Goal: Information Seeking & Learning: Learn about a topic

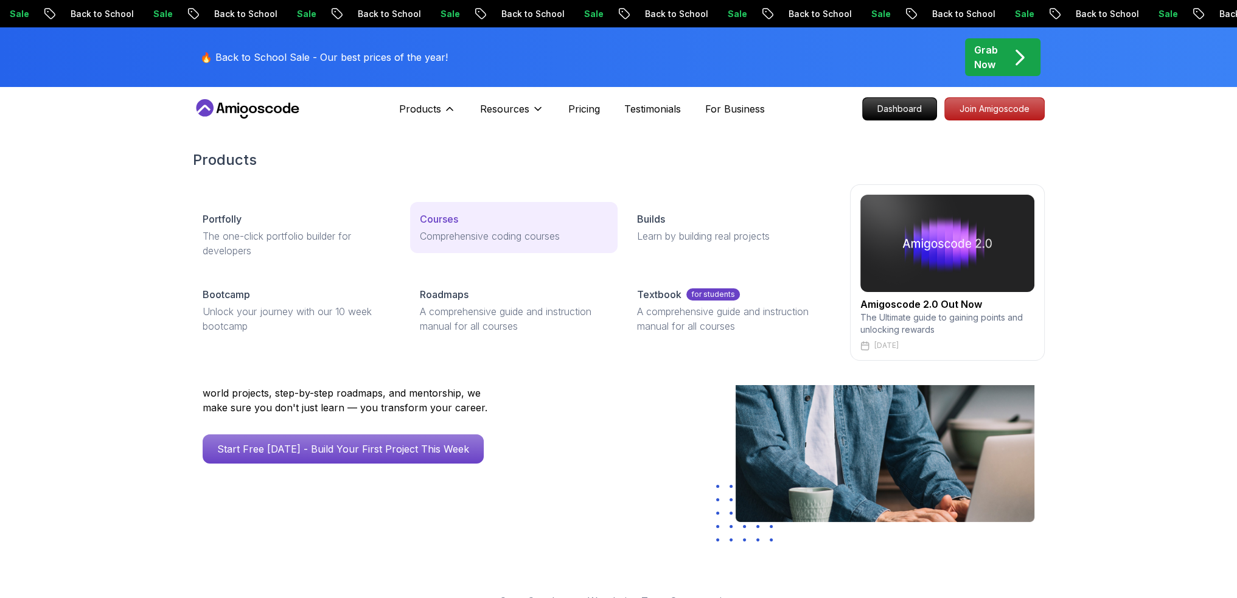
click at [442, 207] on link "Courses Comprehensive coding courses" at bounding box center [513, 227] width 207 height 51
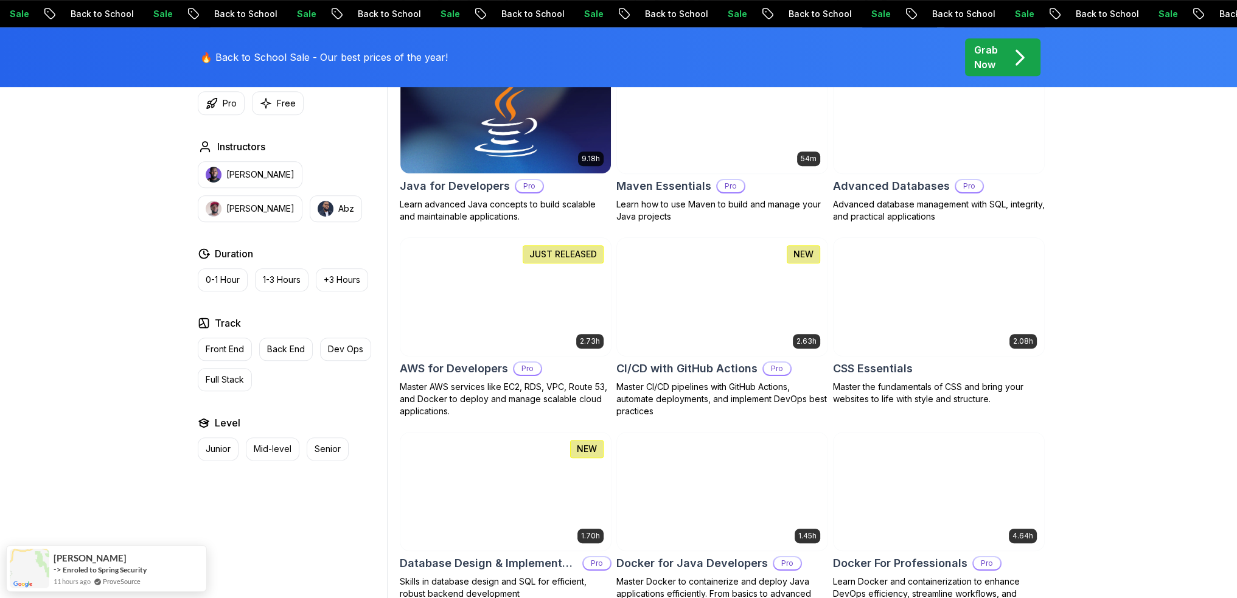
scroll to position [1034, 0]
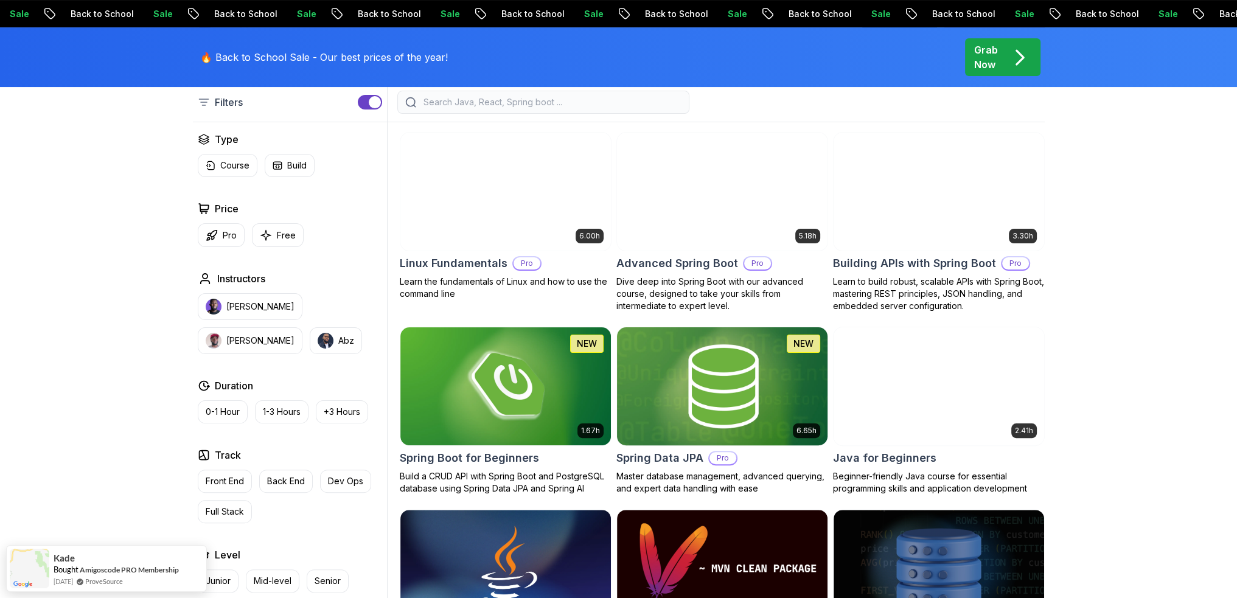
scroll to position [243, 0]
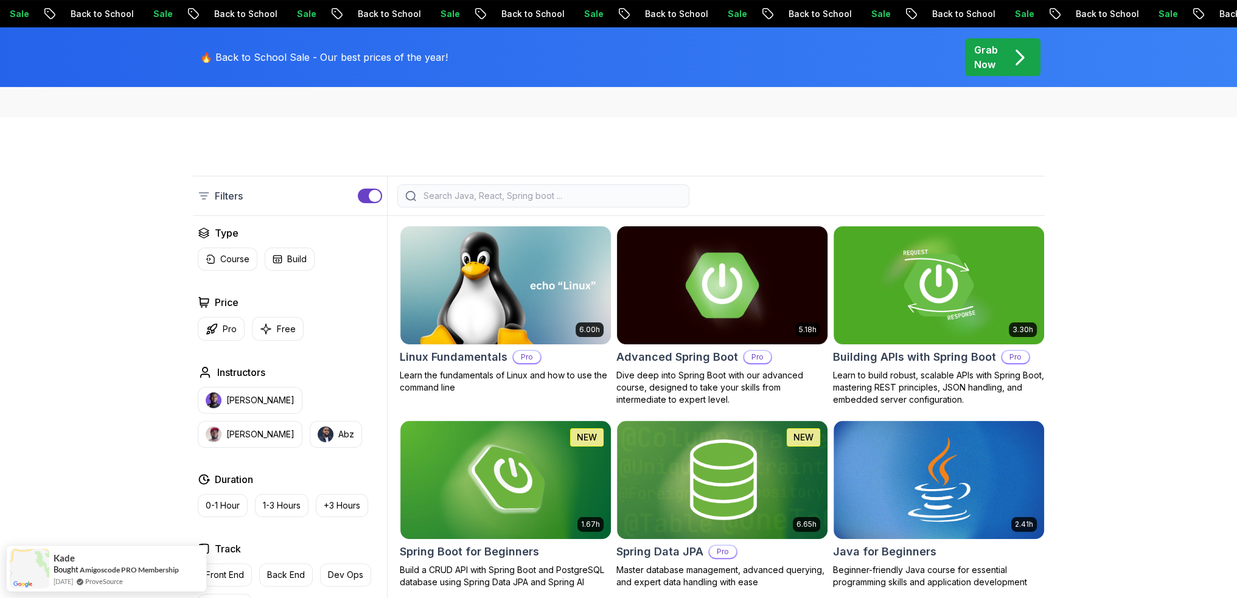
click at [700, 266] on img at bounding box center [721, 284] width 221 height 123
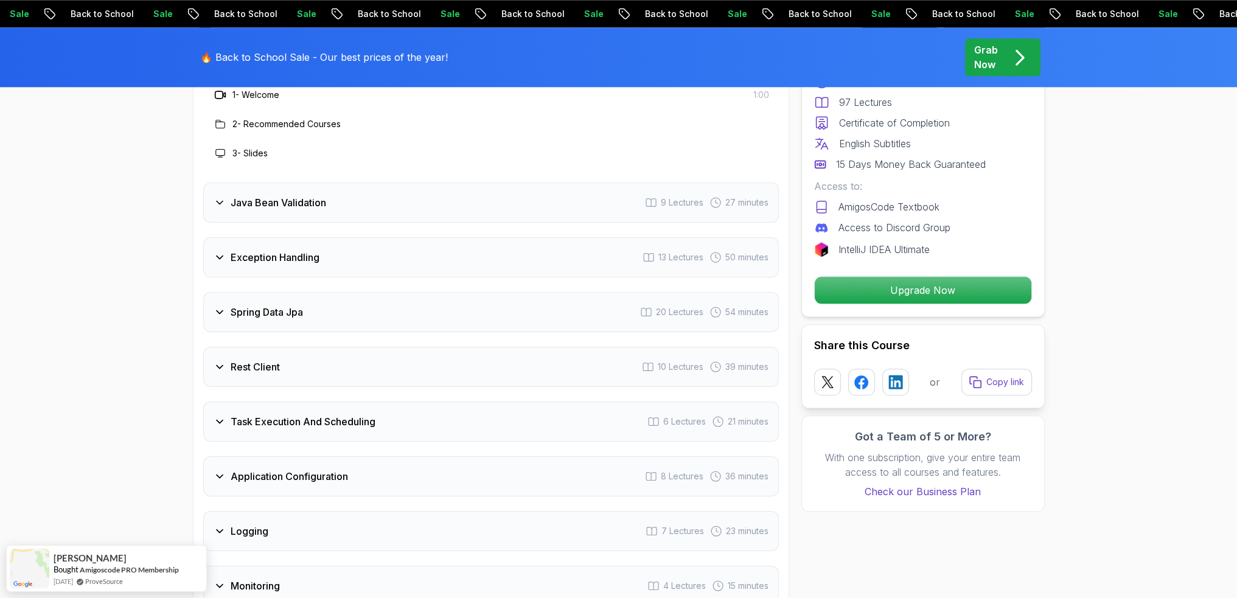
scroll to position [1764, 0]
click at [299, 195] on h3 "Java Bean Validation" at bounding box center [279, 202] width 96 height 15
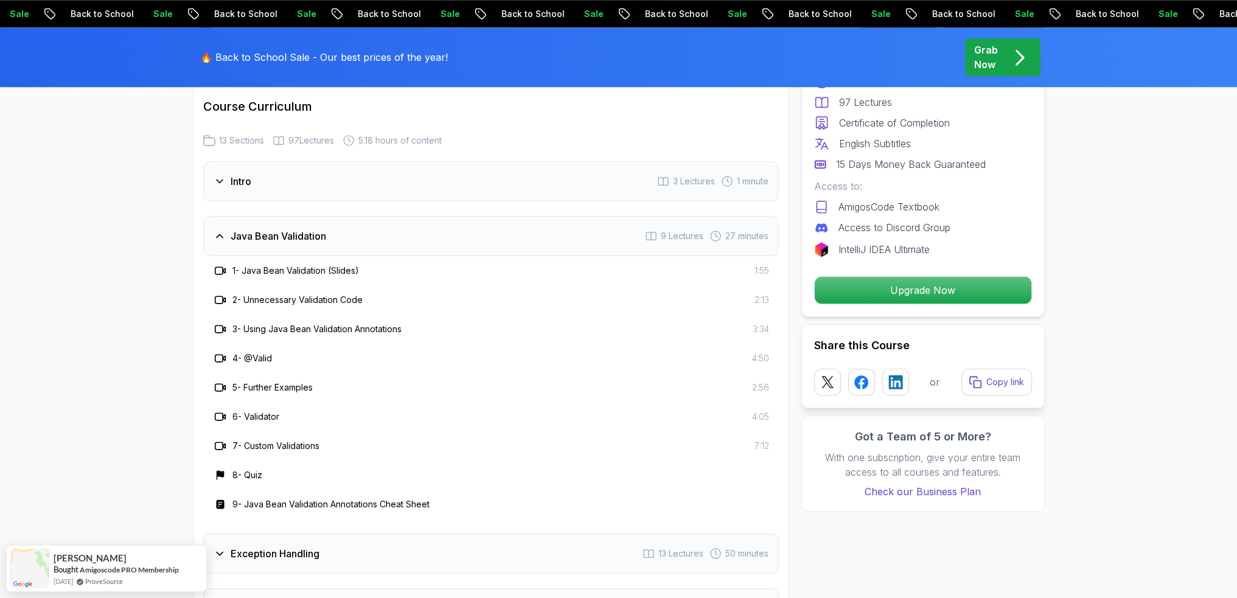
scroll to position [2007, 0]
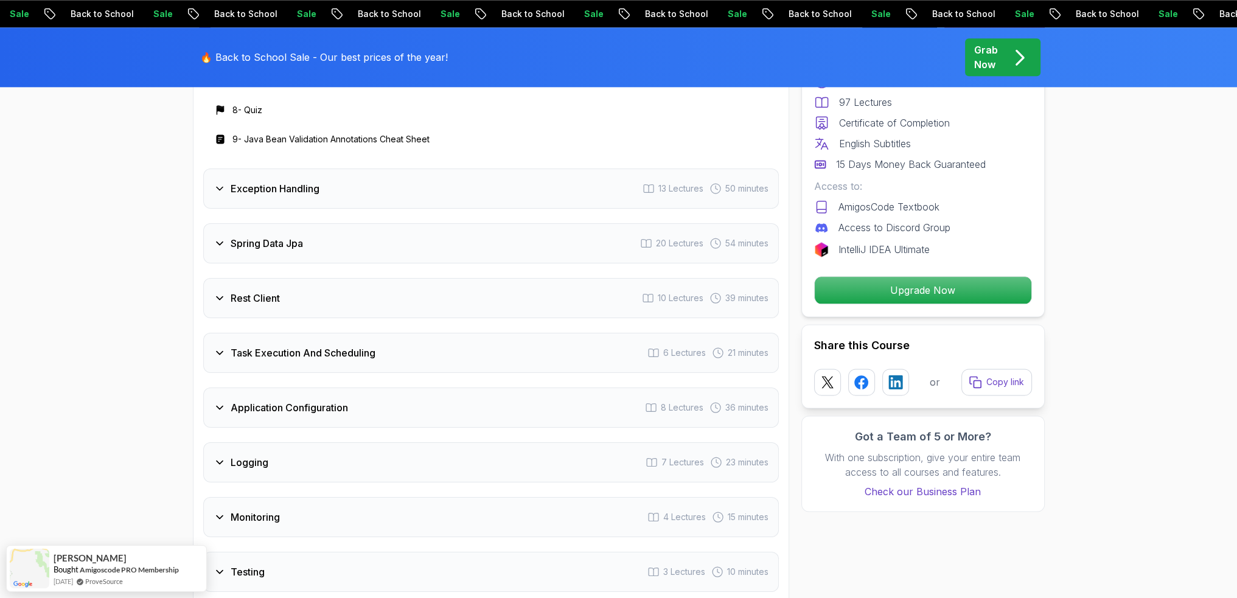
click at [226, 168] on div "Exception Handling 13 Lectures 50 minutes" at bounding box center [490, 188] width 575 height 40
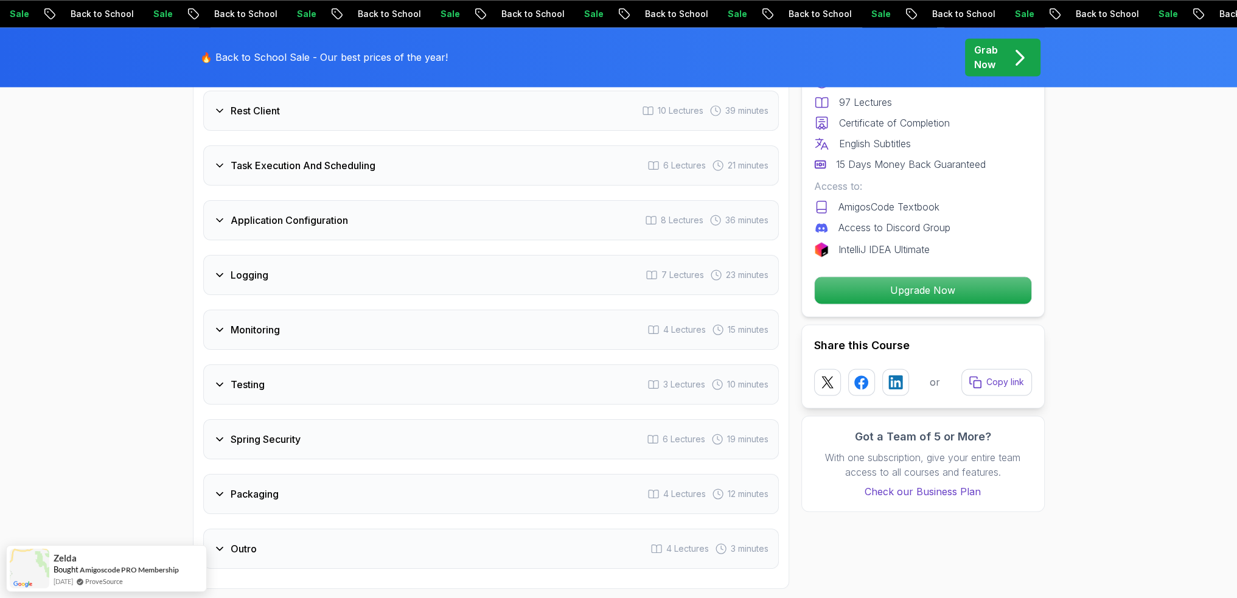
scroll to position [2251, 0]
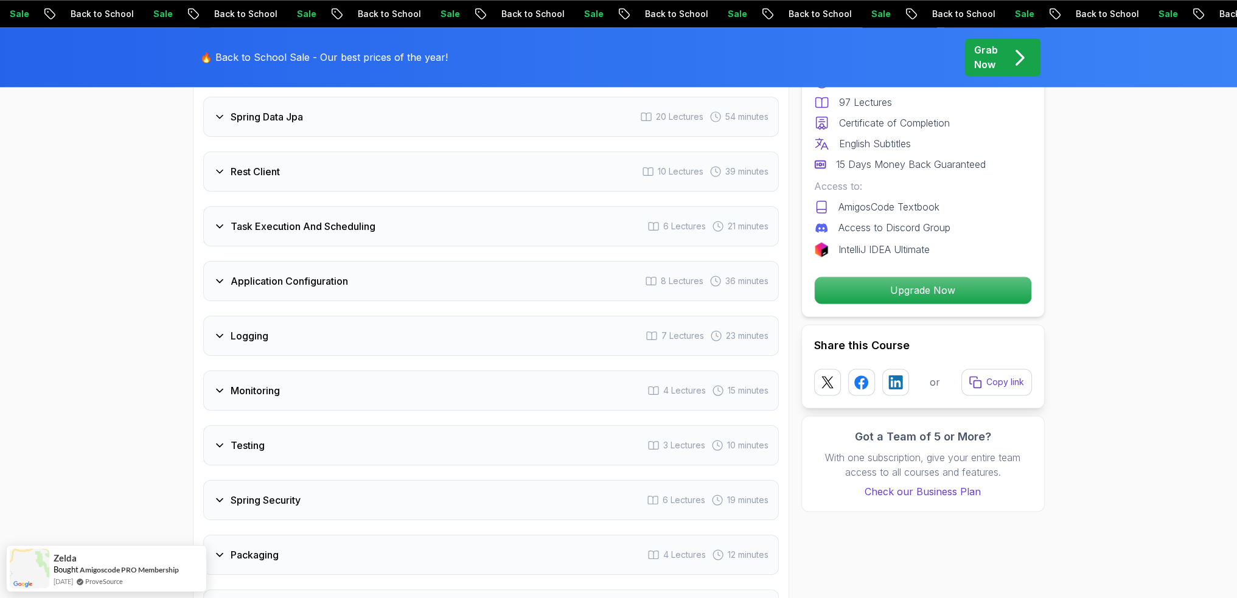
click at [231, 219] on h3 "Task Execution And Scheduling" at bounding box center [303, 226] width 145 height 15
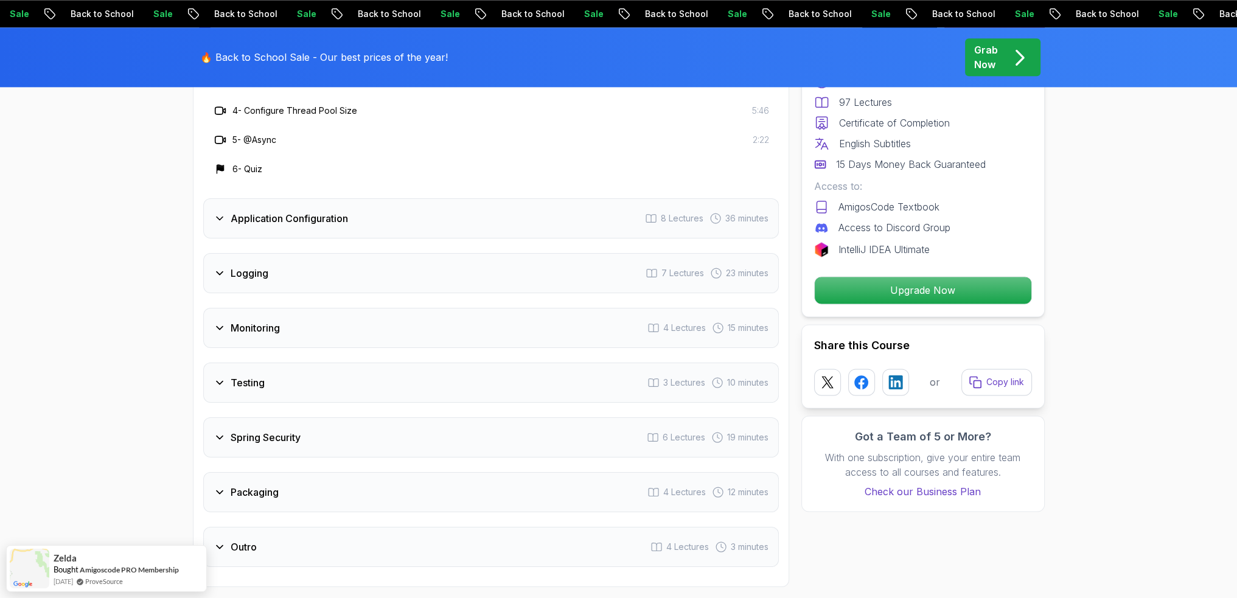
scroll to position [2129, 0]
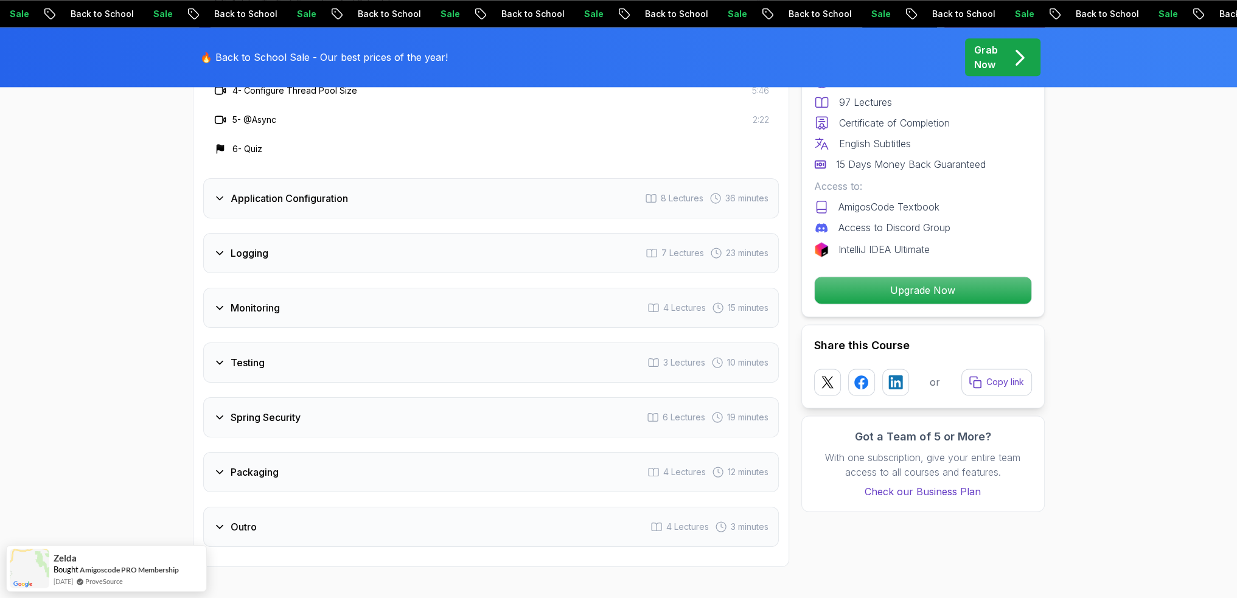
click at [236, 342] on div "Testing 3 Lectures 10 minutes" at bounding box center [490, 362] width 575 height 40
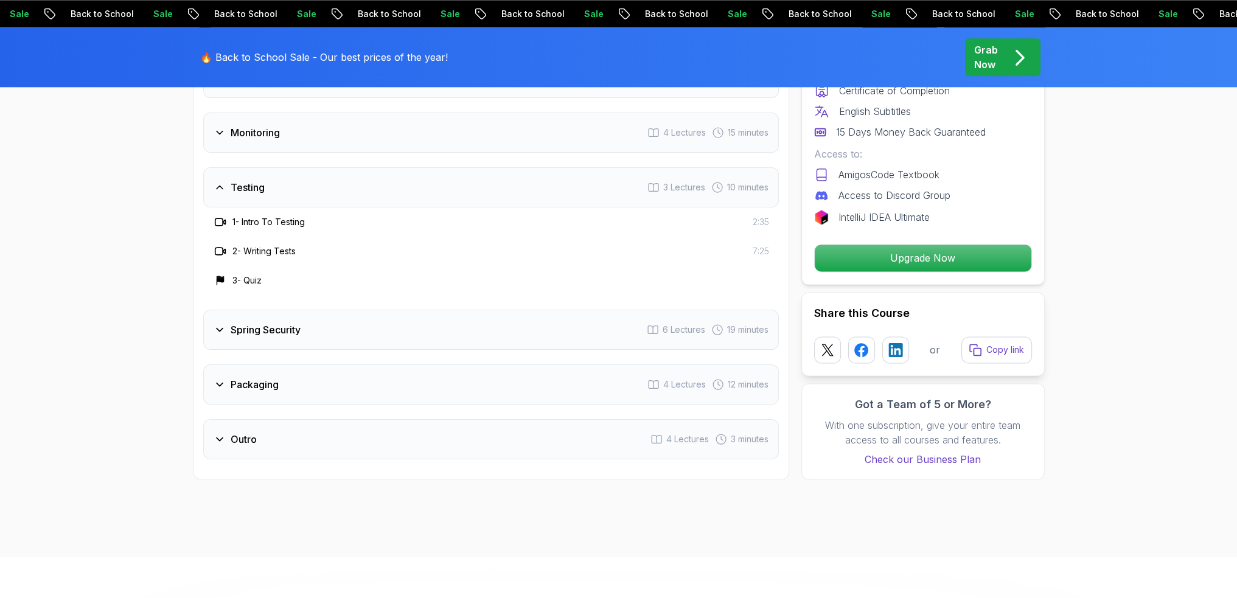
click at [231, 322] on h3 "Spring Security" at bounding box center [266, 329] width 70 height 15
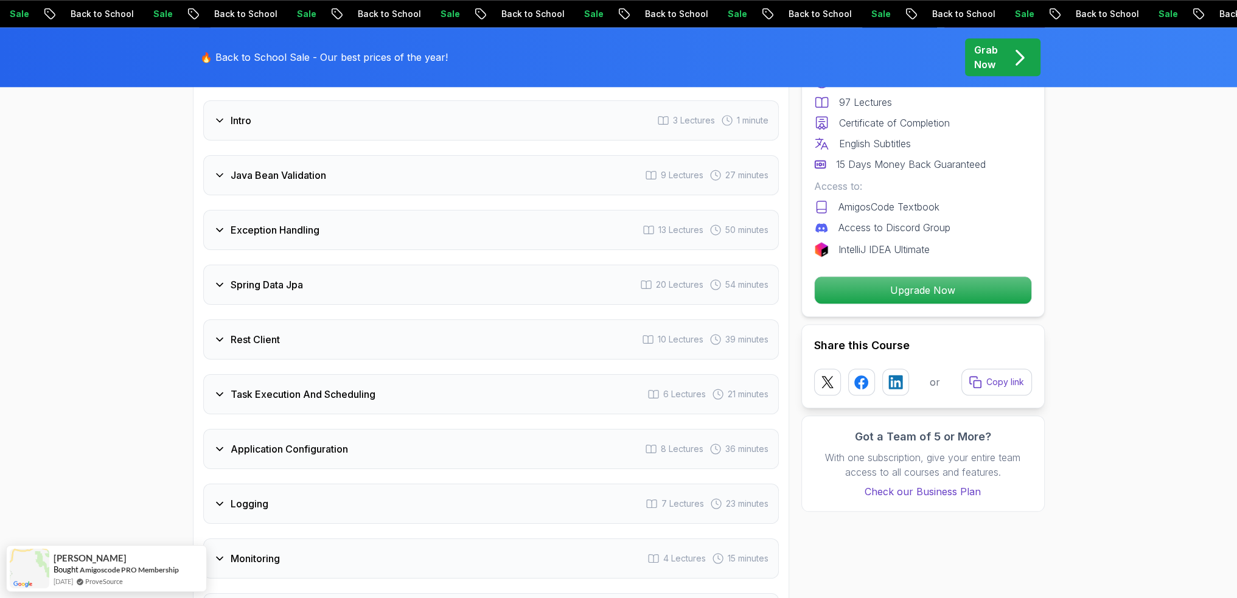
scroll to position [1338, 0]
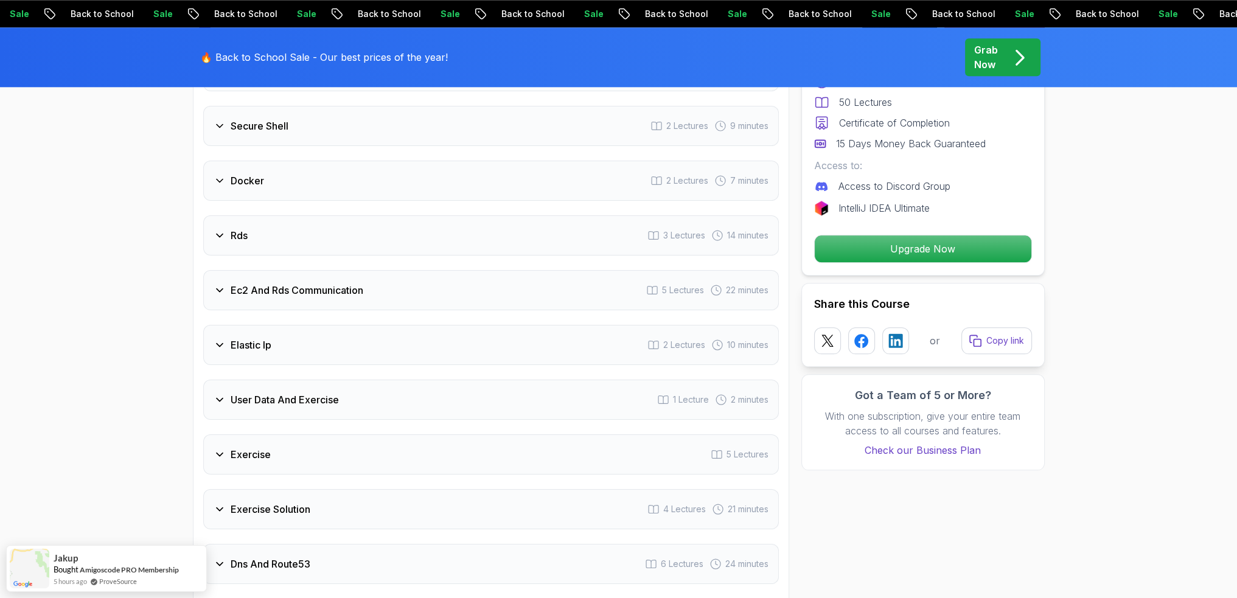
scroll to position [1947, 0]
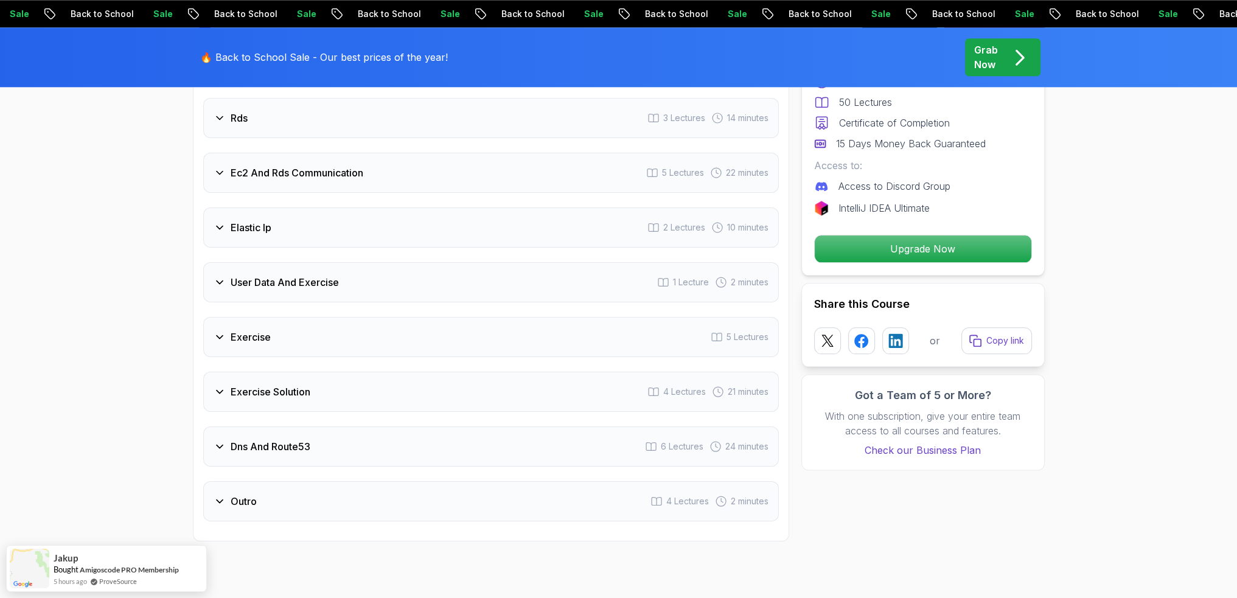
drag, startPoint x: 89, startPoint y: 210, endPoint x: 110, endPoint y: 173, distance: 43.3
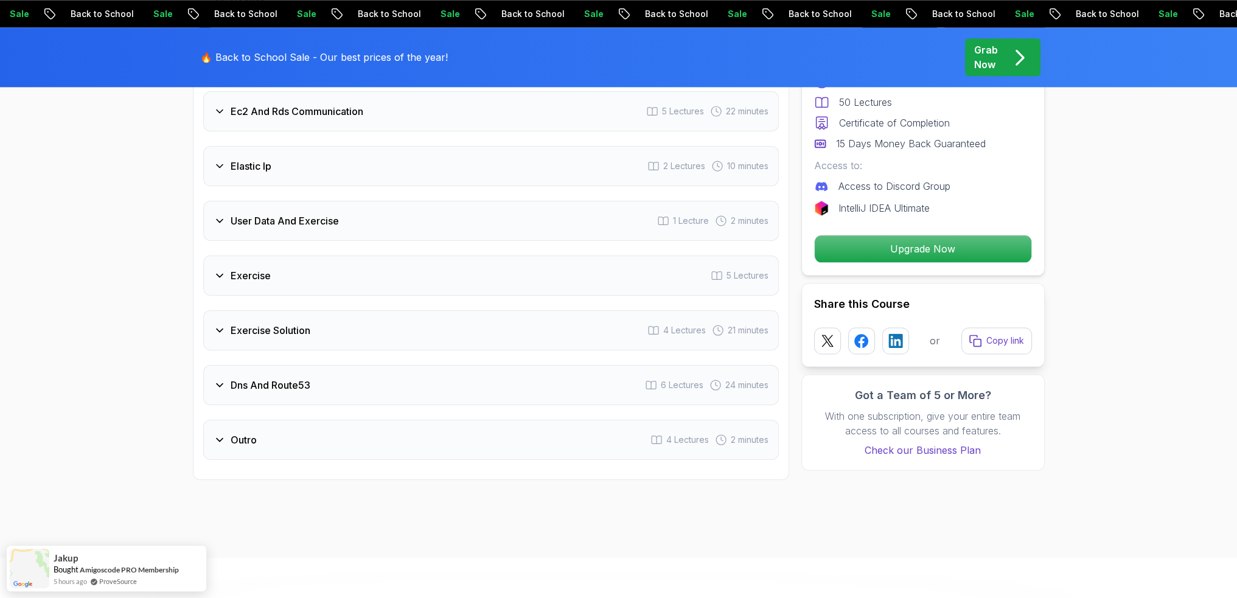
scroll to position [2068, 0]
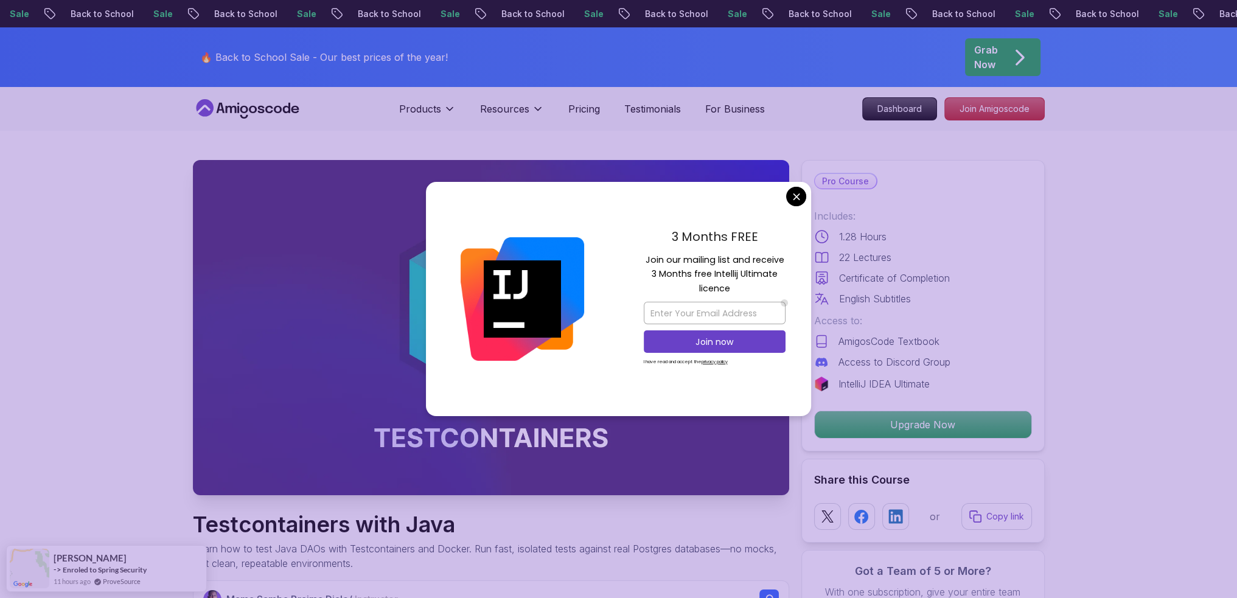
drag, startPoint x: 790, startPoint y: 209, endPoint x: 797, endPoint y: 203, distance: 9.1
click at [790, 208] on div "3 Months FREE Join our mailing list and receive 3 Months free Intellij Ultimate…" at bounding box center [714, 299] width 193 height 235
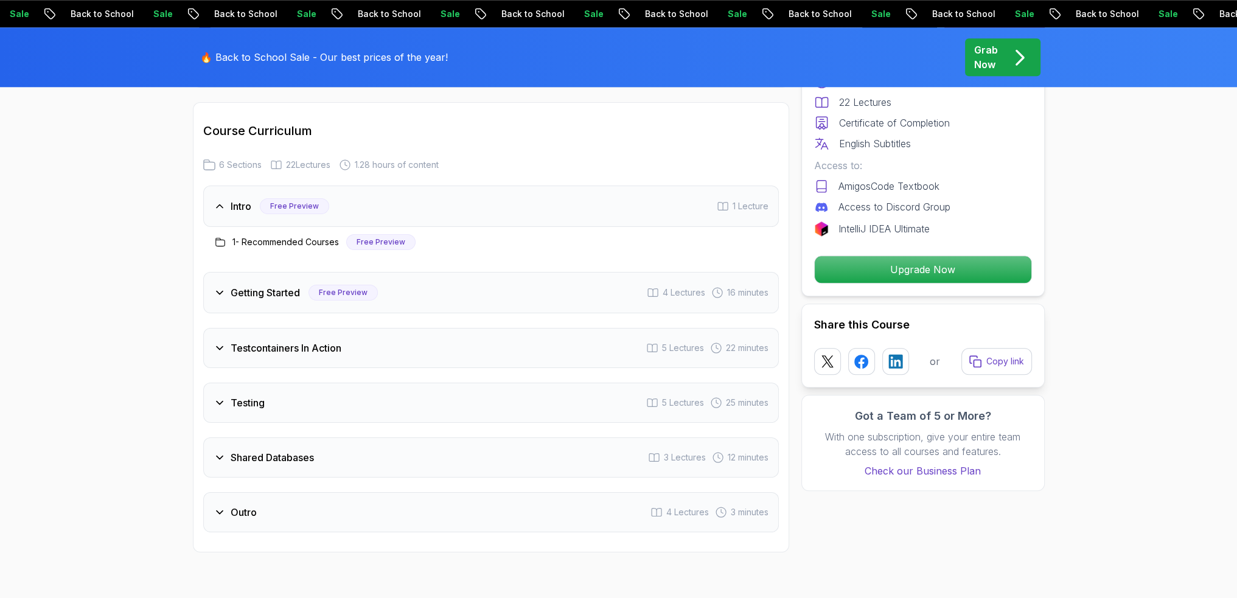
scroll to position [1642, 0]
